Goal: Entertainment & Leisure: Browse casually

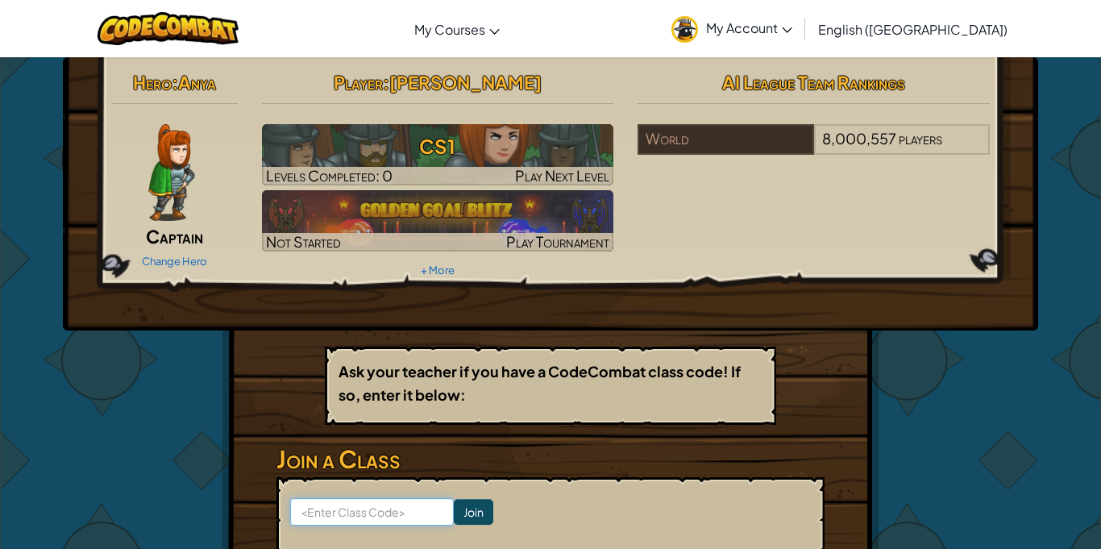
click at [396, 508] on input at bounding box center [372, 511] width 164 height 27
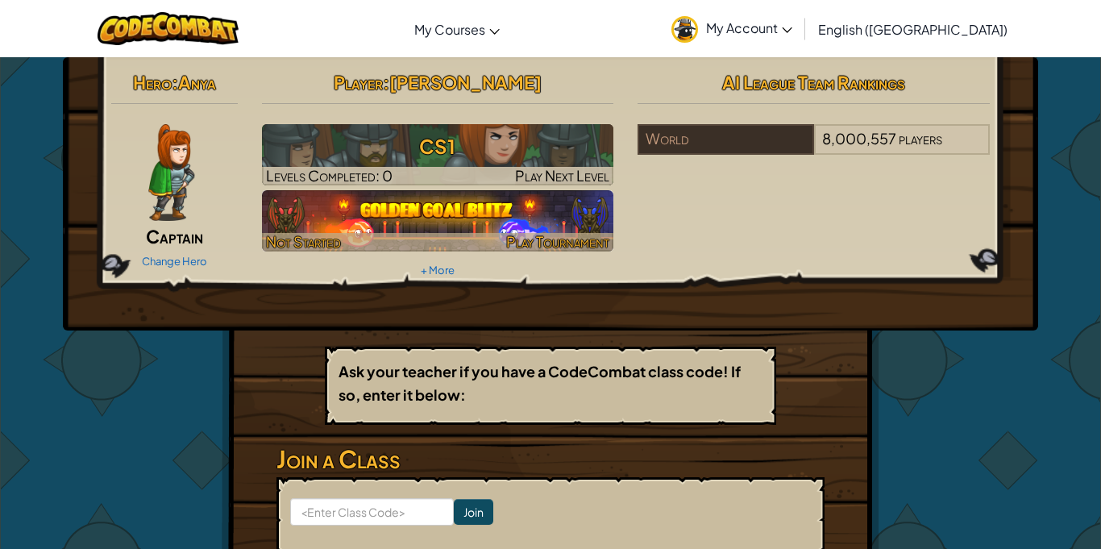
click at [423, 225] on img at bounding box center [438, 220] width 352 height 61
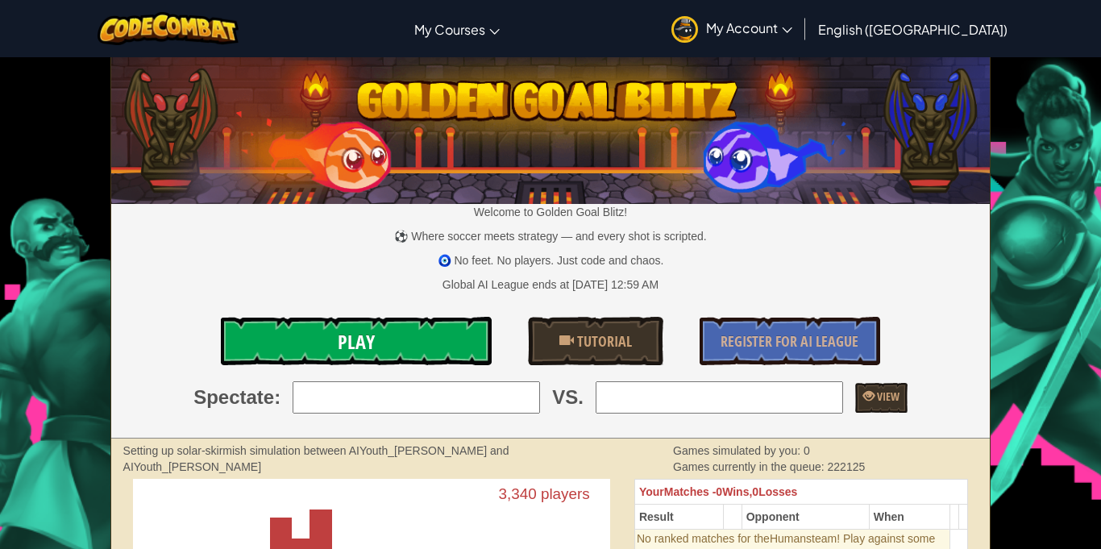
click at [373, 350] on span "Play" at bounding box center [356, 342] width 37 height 26
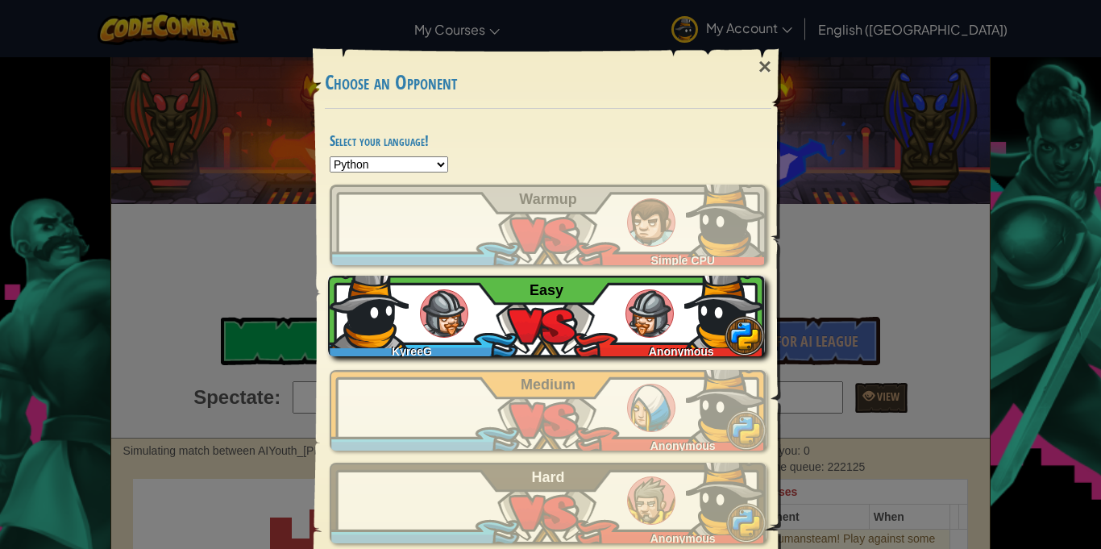
click at [482, 294] on div "KyreeG Anonymous Easy" at bounding box center [546, 316] width 437 height 81
